Goal: Task Accomplishment & Management: Use online tool/utility

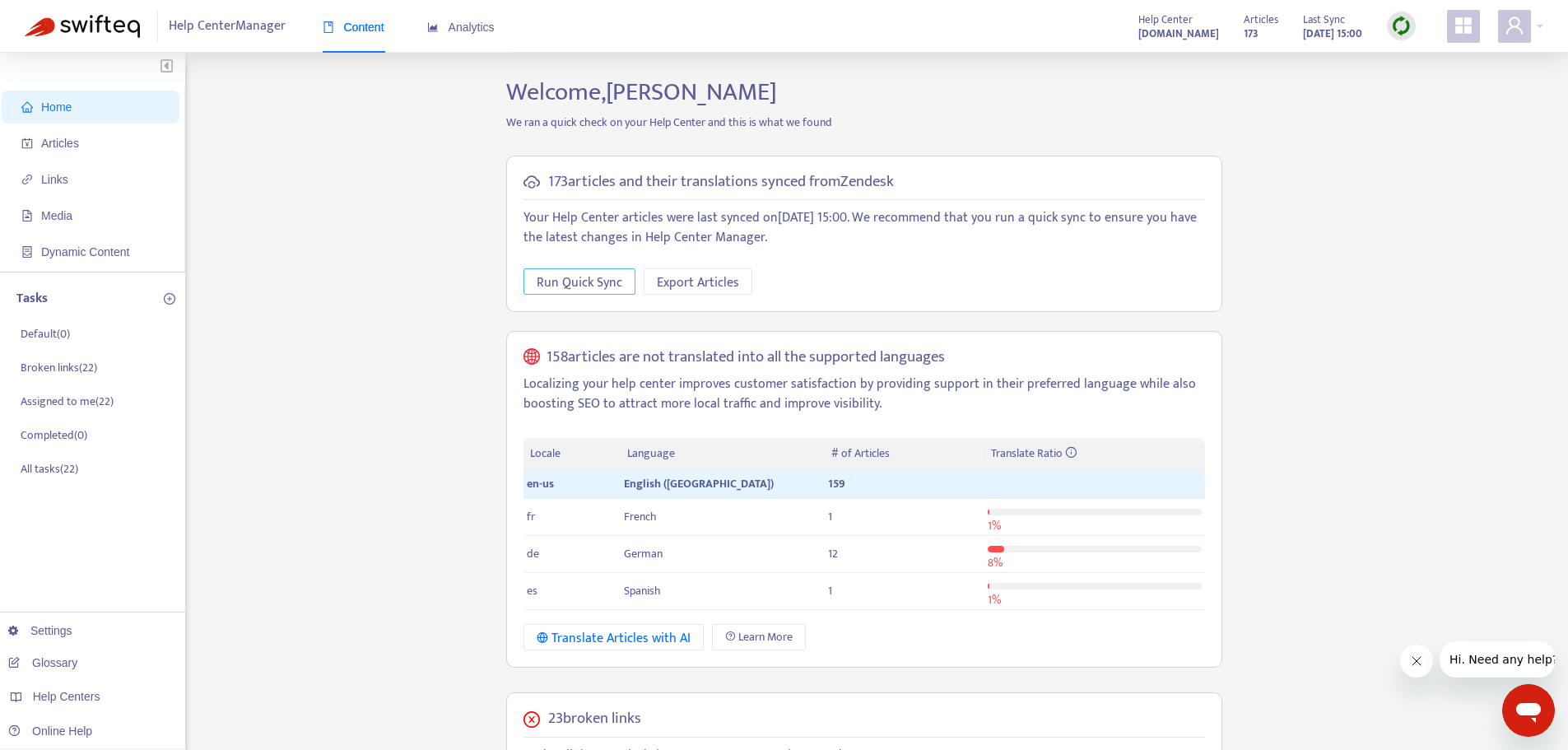
click at [573, 279] on span "Run Quick Sync" at bounding box center [579, 282] width 86 height 21
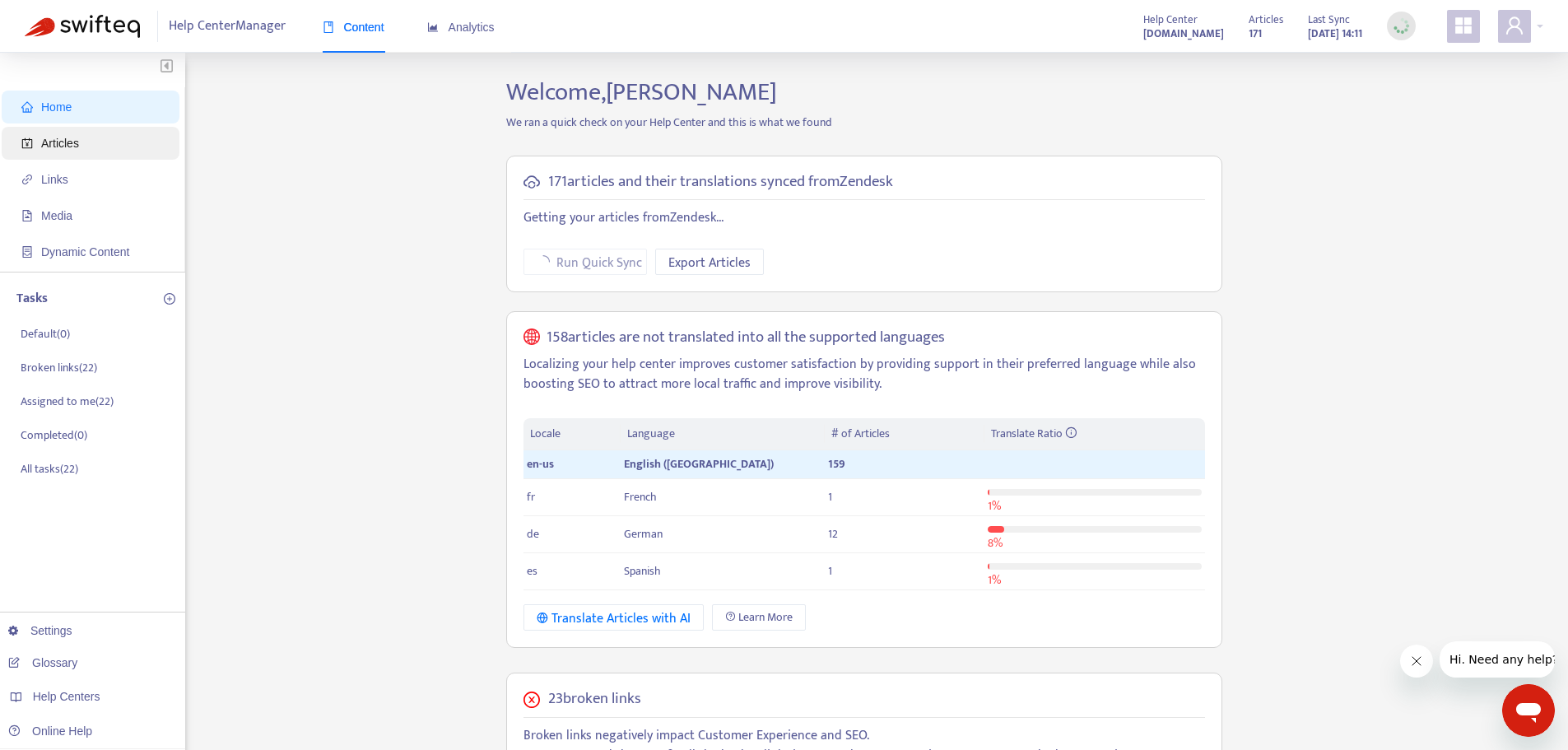
click at [88, 149] on span "Articles" at bounding box center [94, 143] width 145 height 33
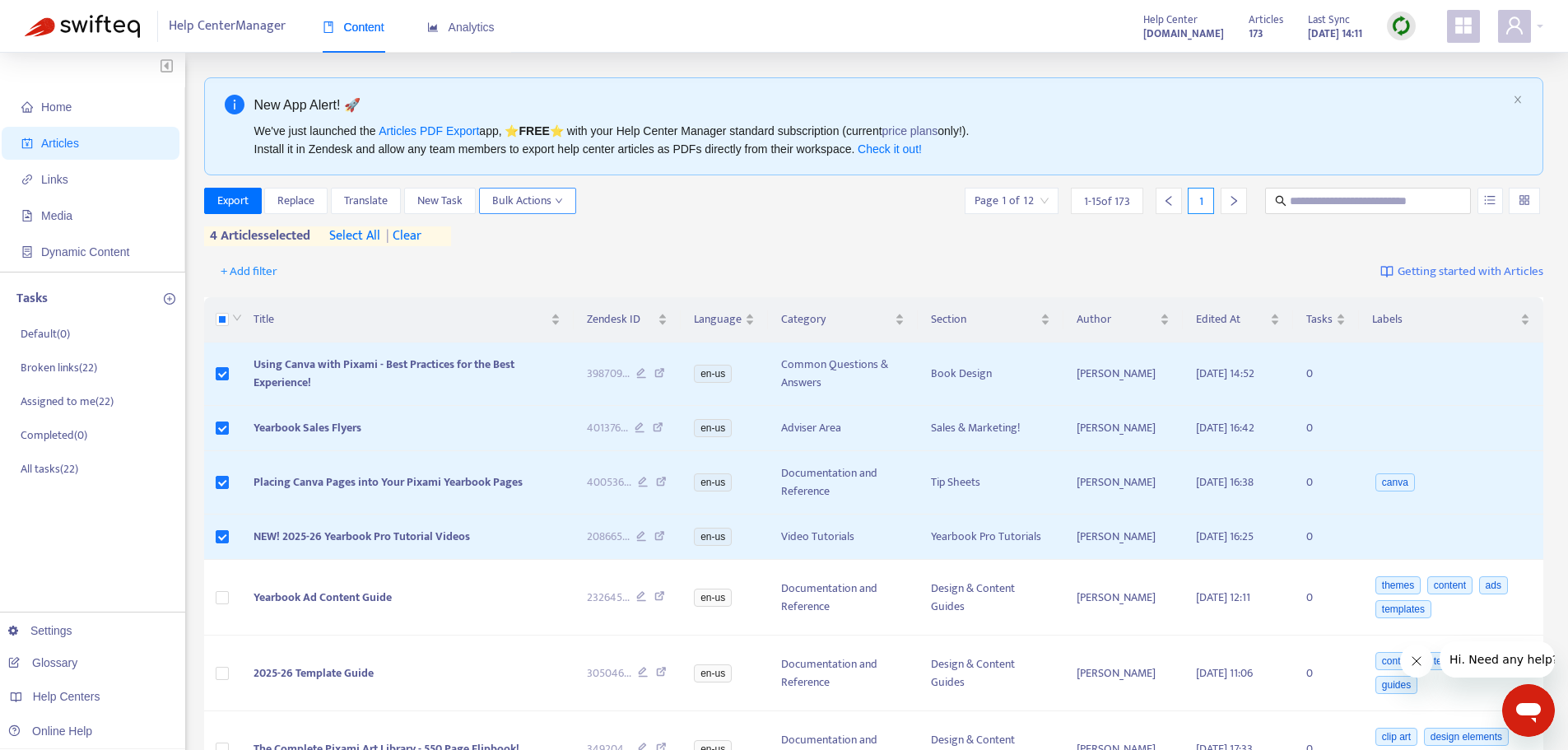
click at [546, 194] on span "Bulk Actions" at bounding box center [527, 201] width 71 height 18
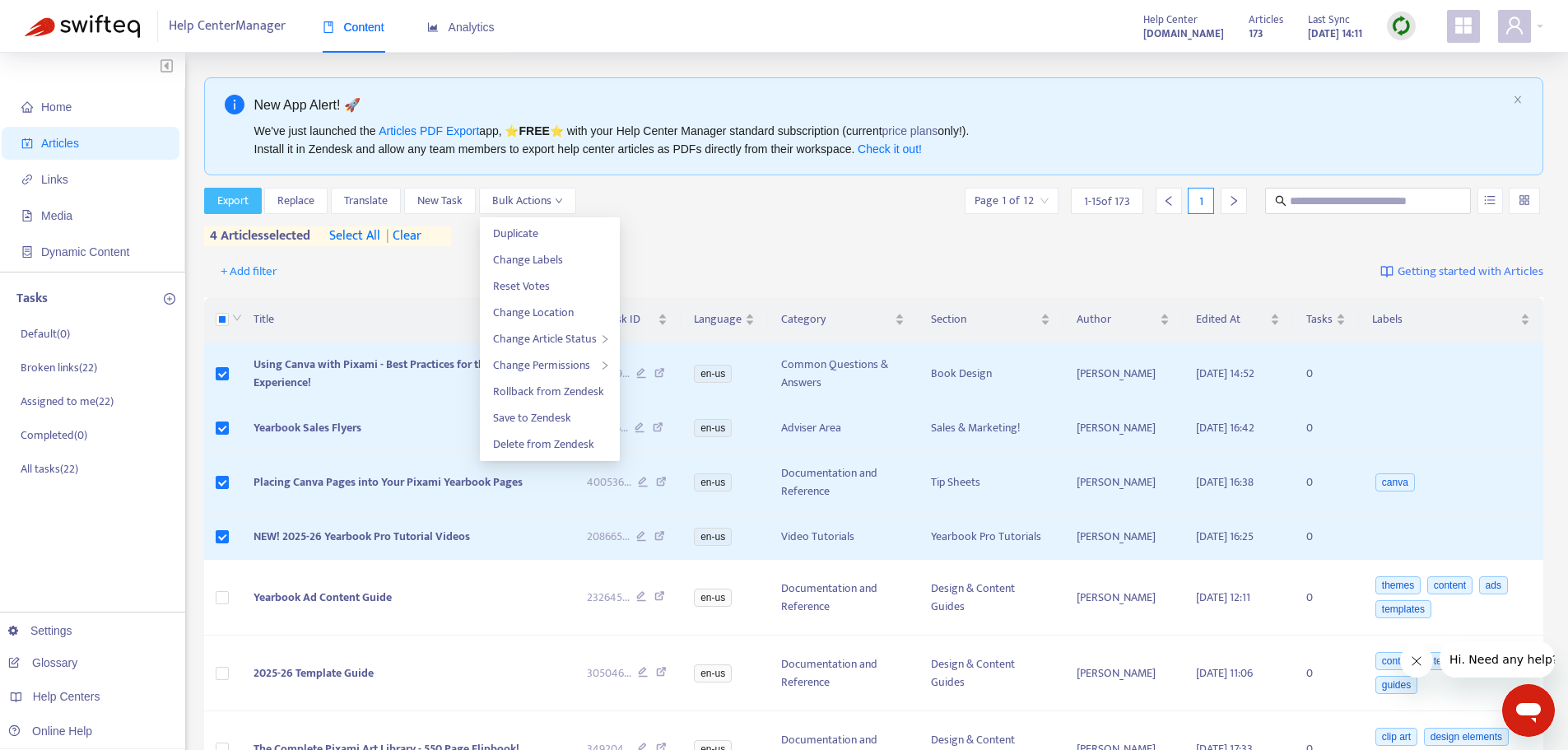
click at [235, 199] on span "Export" at bounding box center [233, 201] width 32 height 18
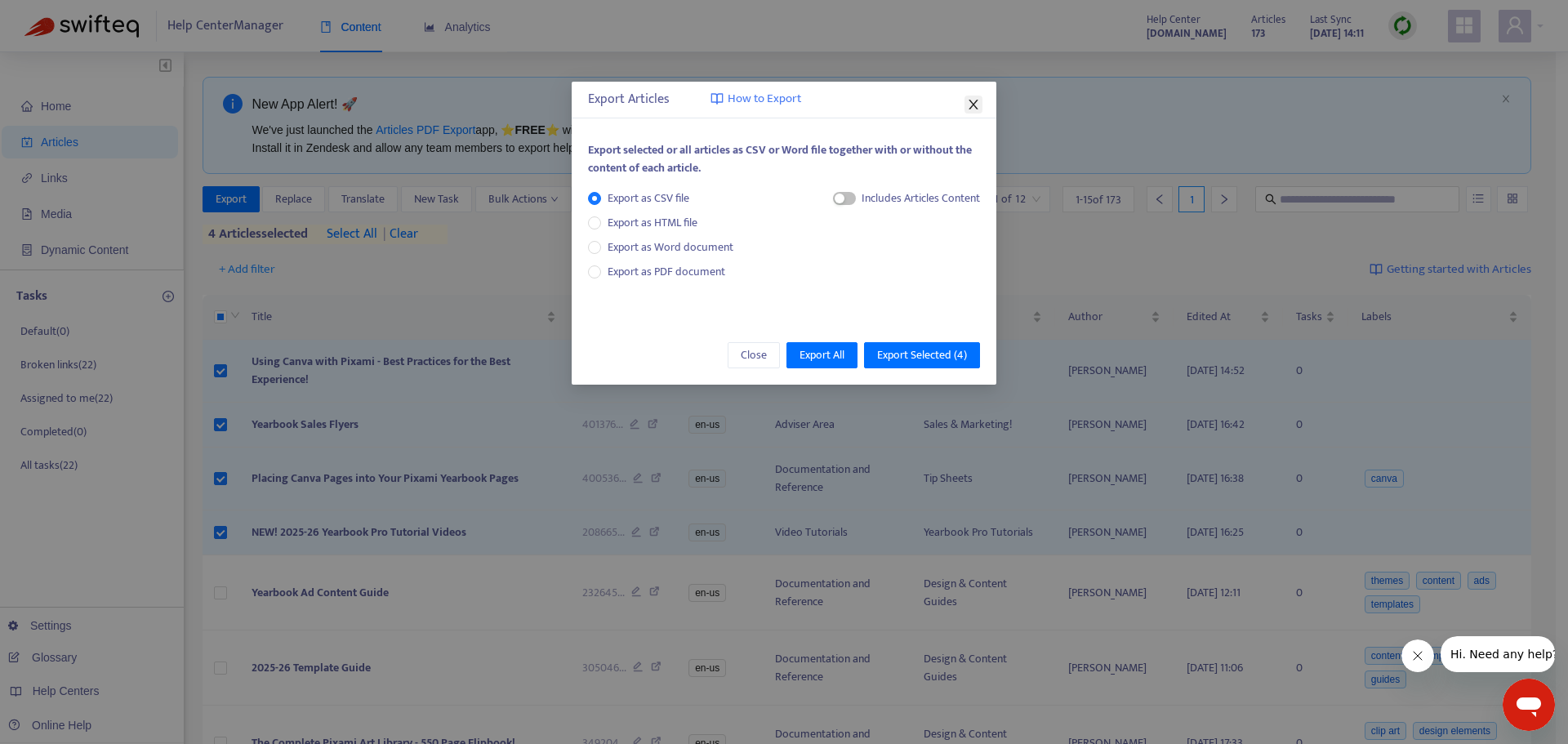
click at [971, 100] on icon "close" at bounding box center [973, 105] width 13 height 13
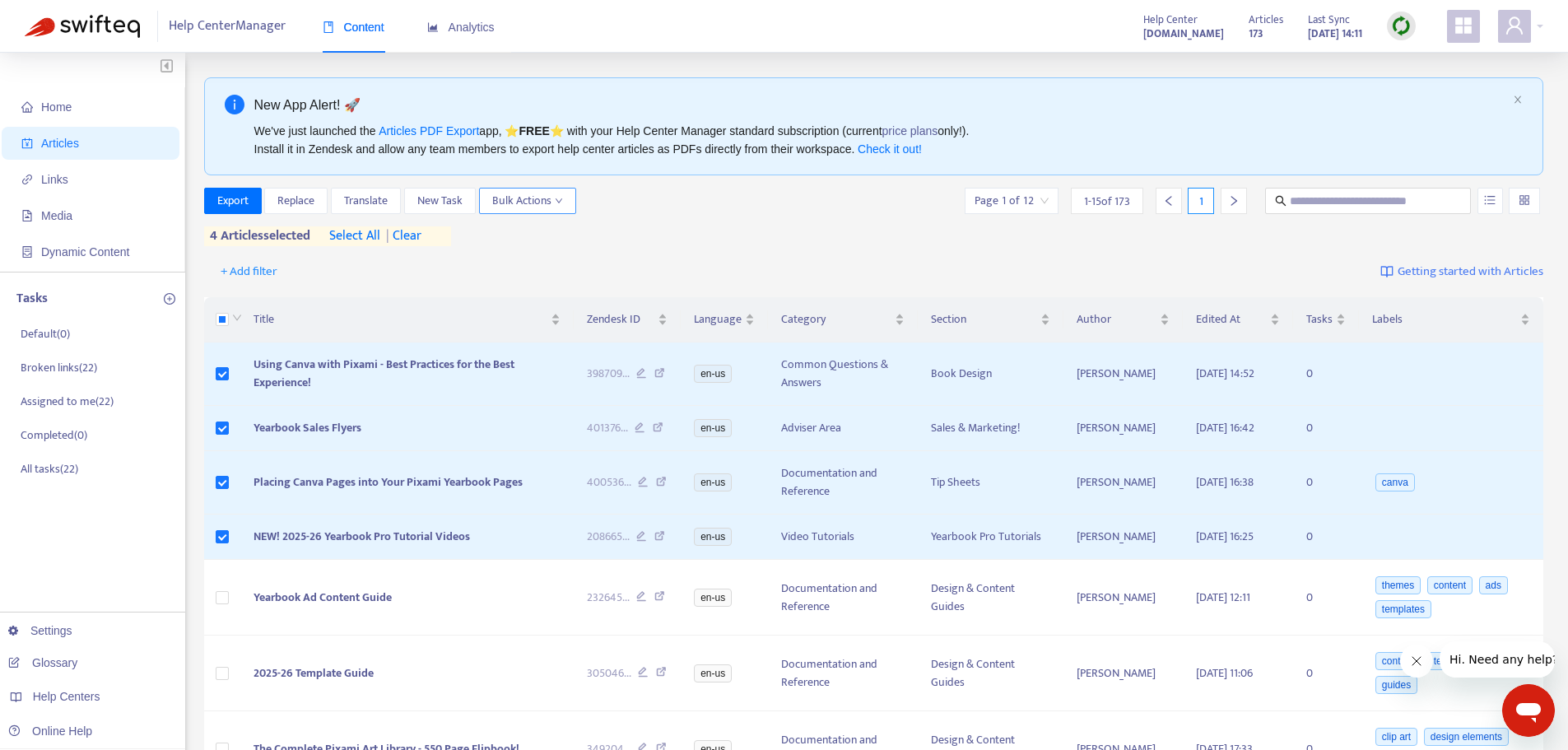
click at [555, 200] on icon "down" at bounding box center [558, 200] width 8 height 8
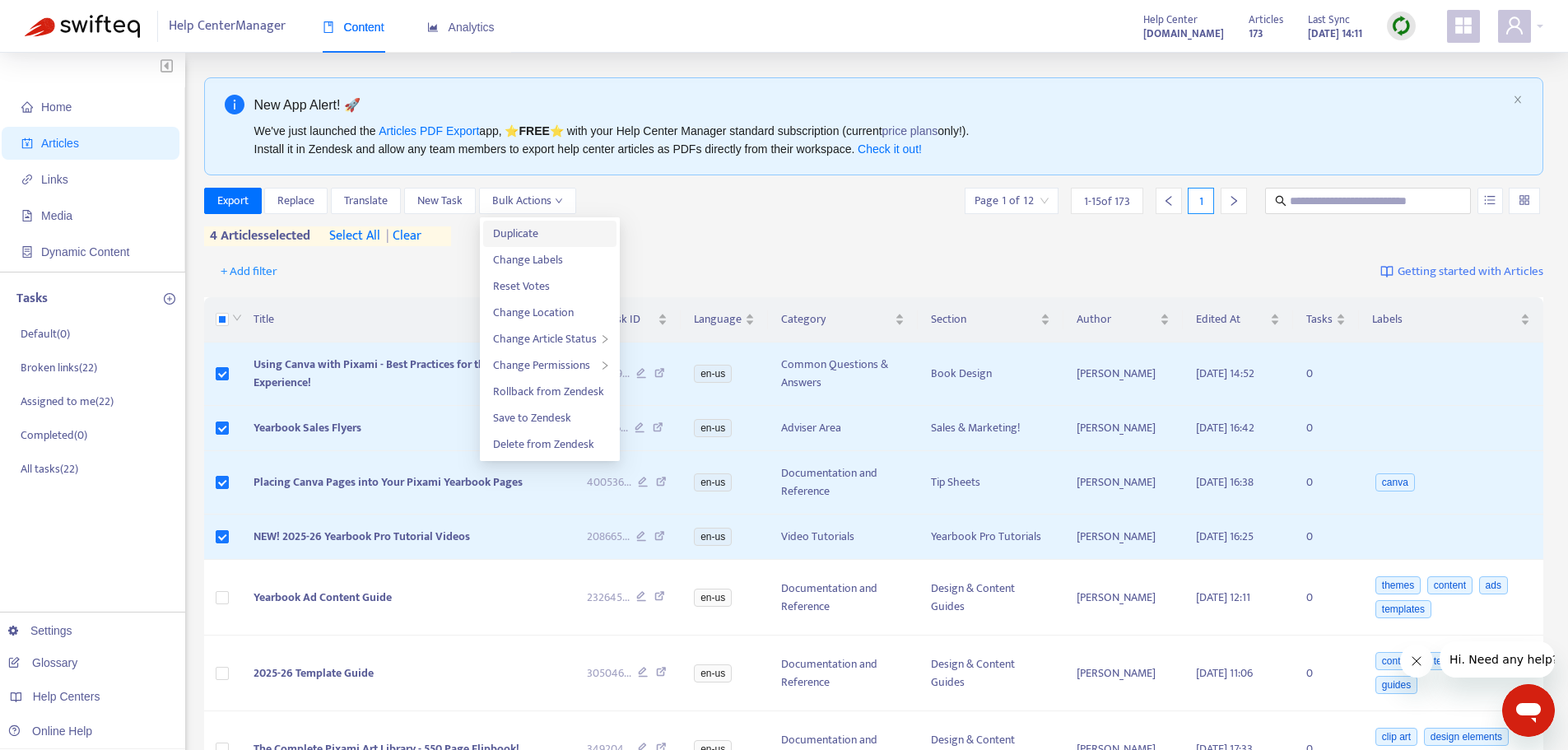
click at [556, 235] on span "Duplicate" at bounding box center [550, 233] width 114 height 18
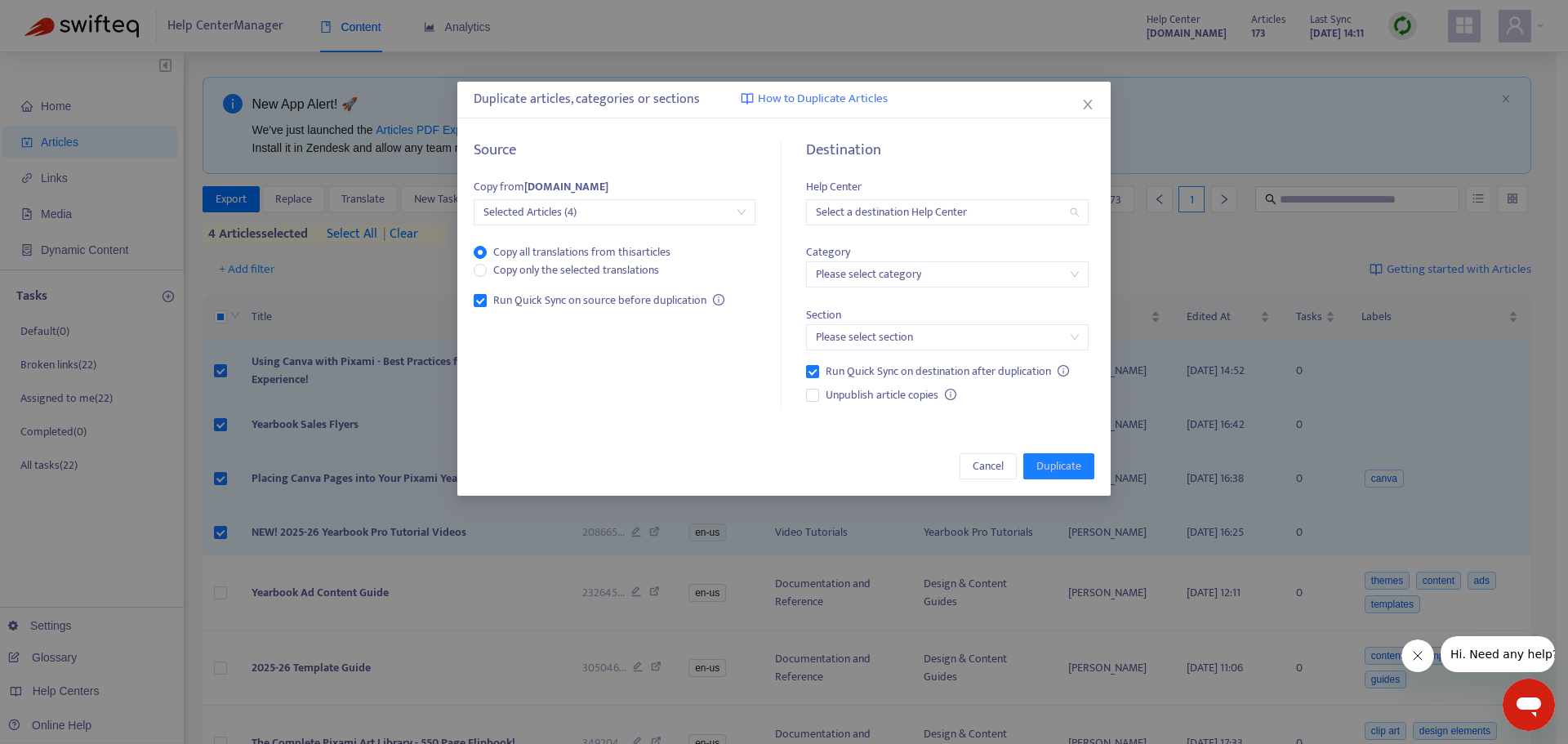
click at [998, 214] on input "search" at bounding box center [946, 212] width 262 height 24
click at [979, 271] on div "yearbookez.zendesk.com" at bounding box center [962, 271] width 284 height 18
click at [1009, 273] on input "search" at bounding box center [946, 274] width 262 height 24
click at [1013, 249] on div "Category Please select category" at bounding box center [946, 257] width 282 height 63
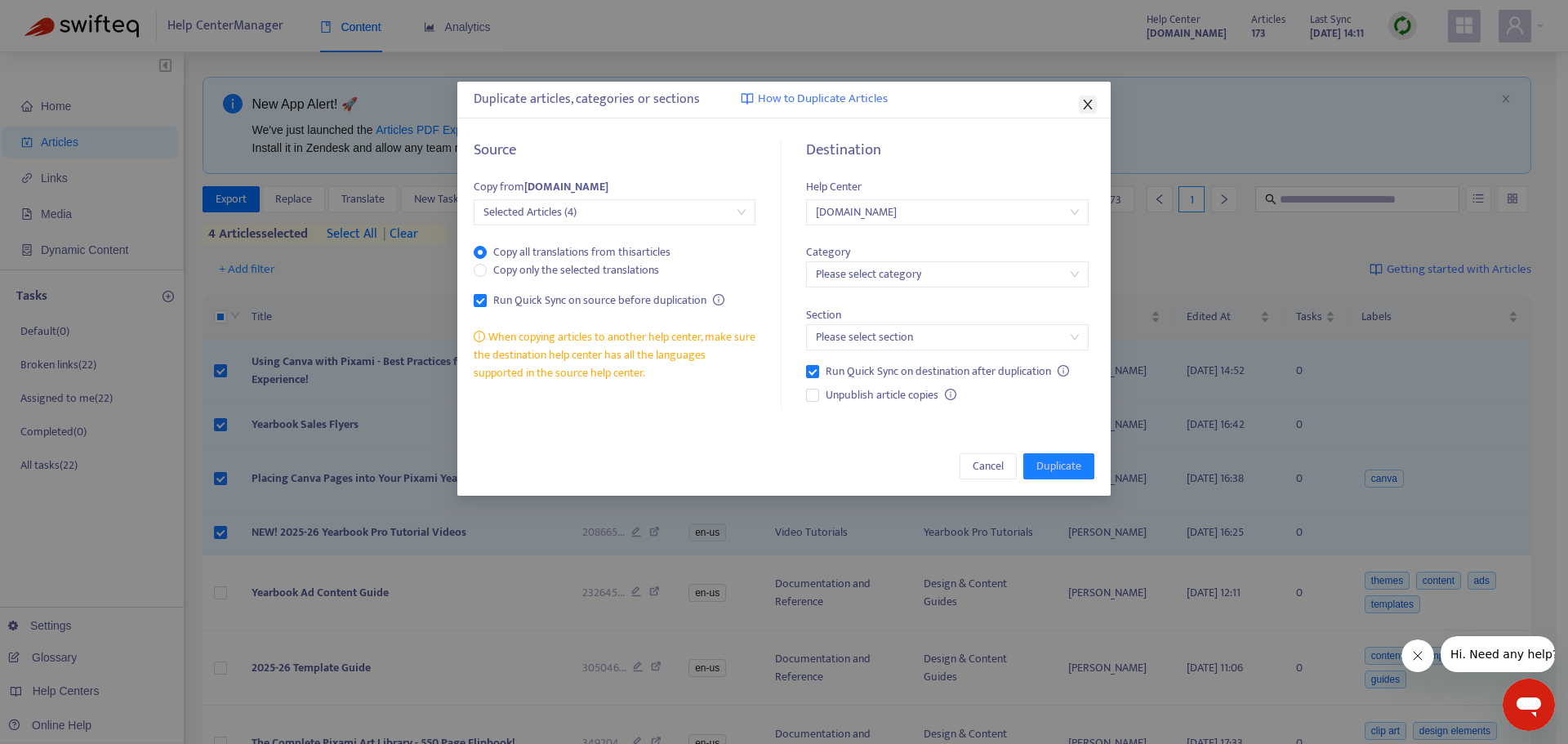
click at [1089, 102] on icon "close" at bounding box center [1088, 104] width 9 height 10
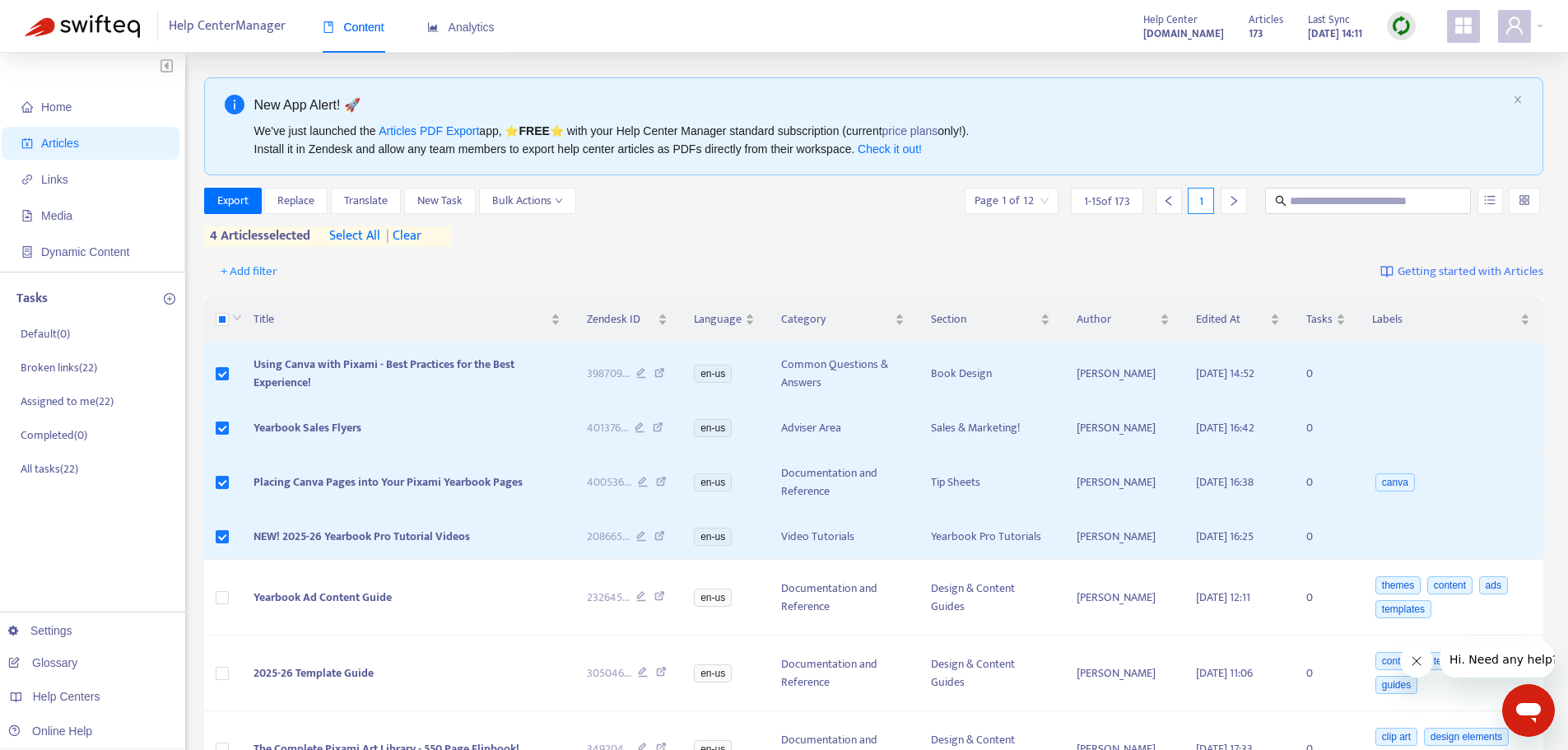
click at [1098, 103] on div "New App Alert! 🚀" at bounding box center [881, 105] width 1253 height 21
click at [289, 202] on span "Replace" at bounding box center [296, 201] width 37 height 18
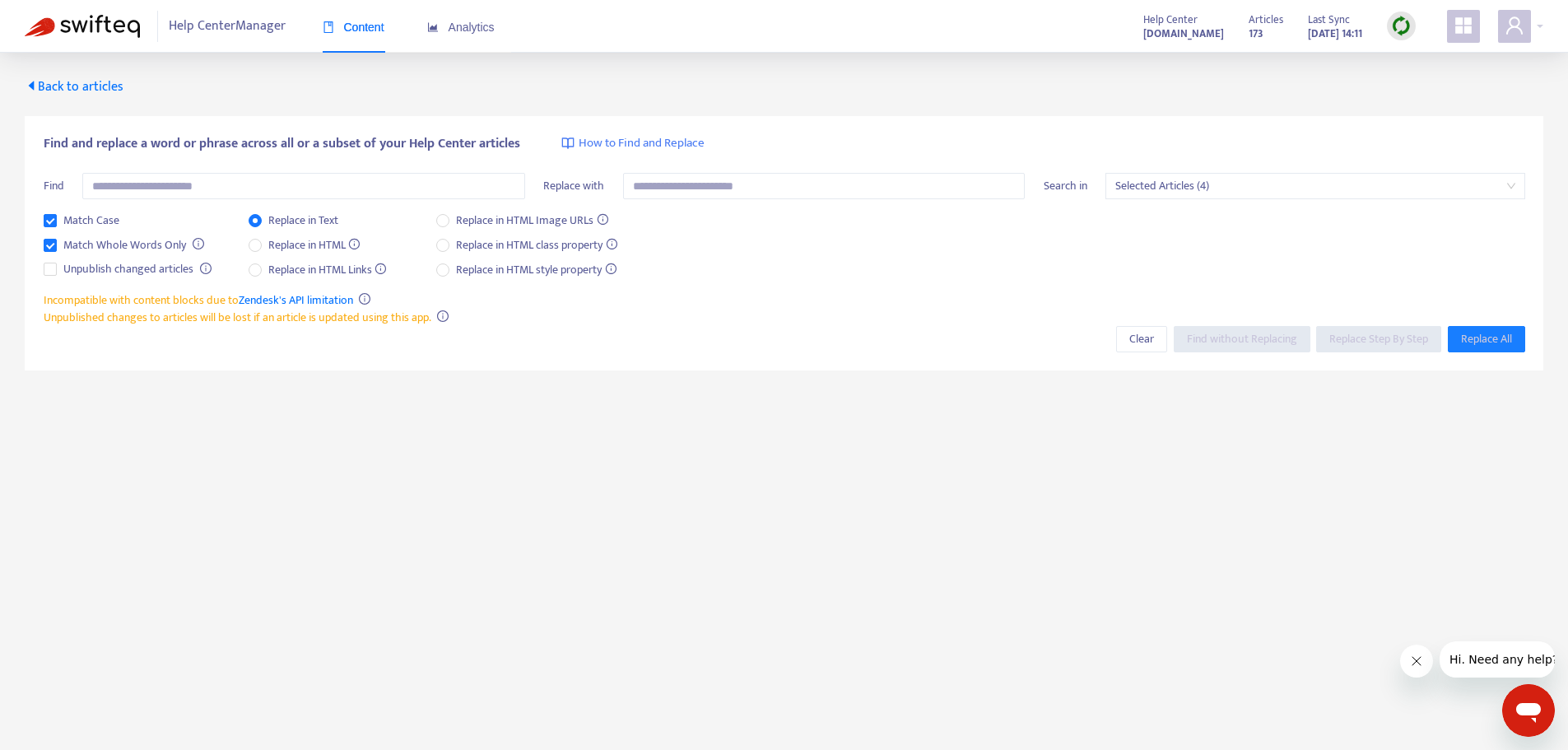
click at [33, 83] on icon "caret-left" at bounding box center [32, 85] width 5 height 9
